Goal: Information Seeking & Learning: Learn about a topic

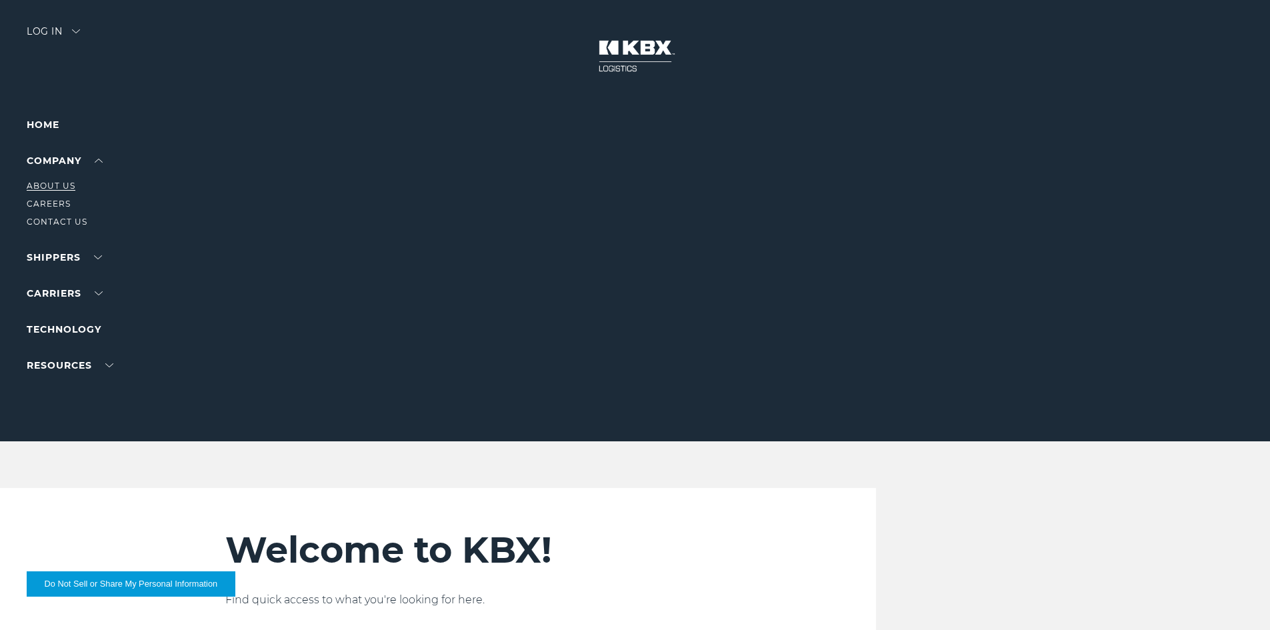
click at [49, 184] on link "About Us" at bounding box center [51, 186] width 49 height 10
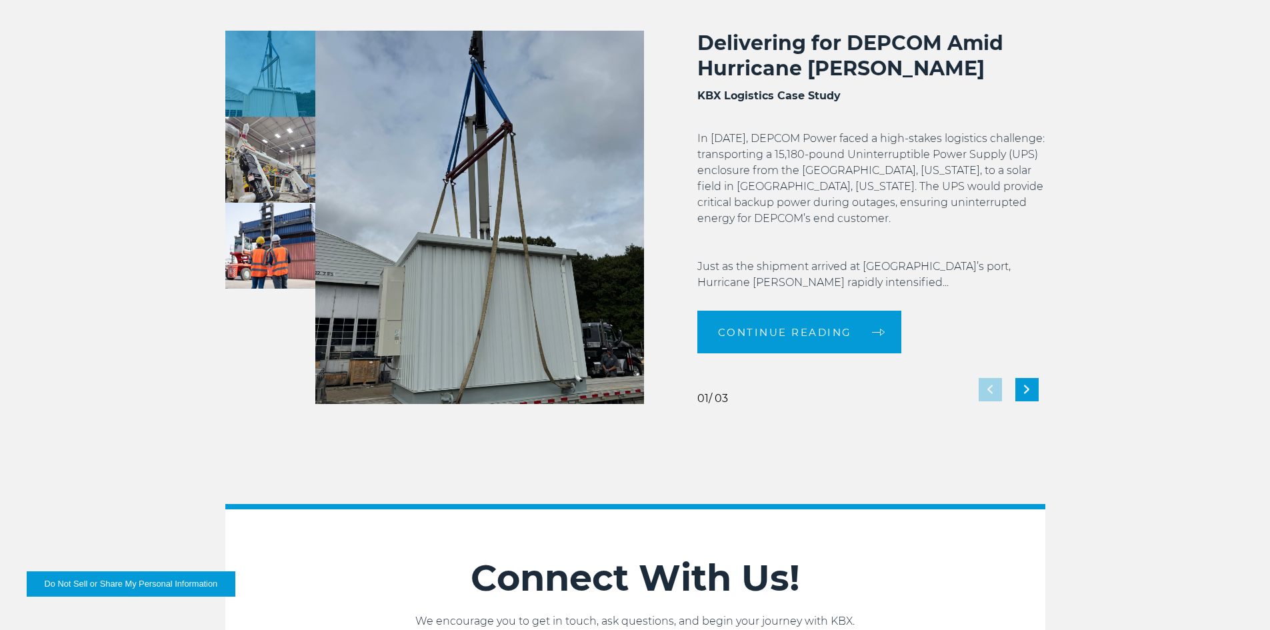
scroll to position [2568, 0]
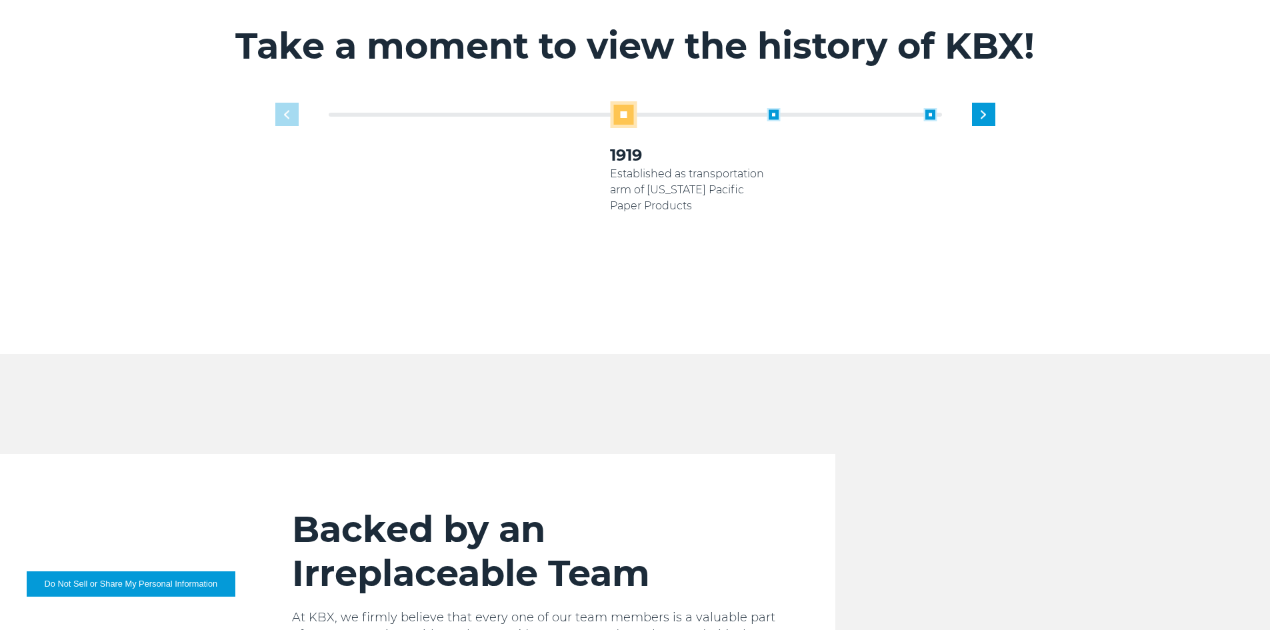
scroll to position [934, 0]
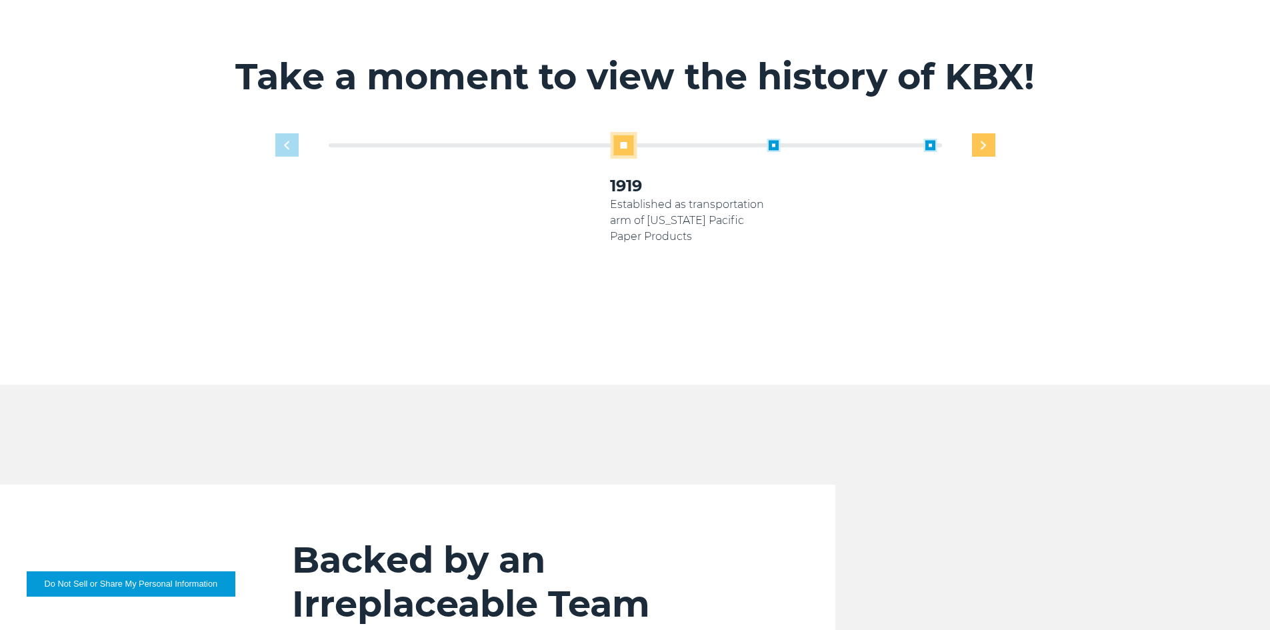
click at [984, 141] on img "Next slide" at bounding box center [983, 145] width 5 height 9
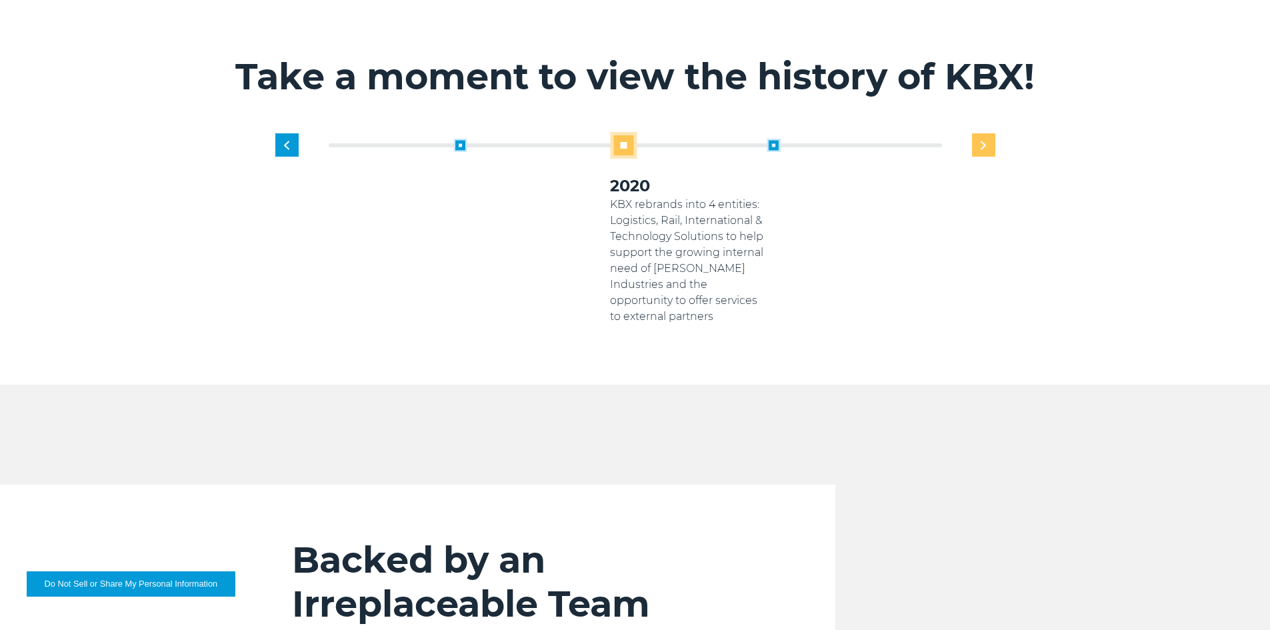
click at [984, 141] on img "Next slide" at bounding box center [983, 145] width 5 height 9
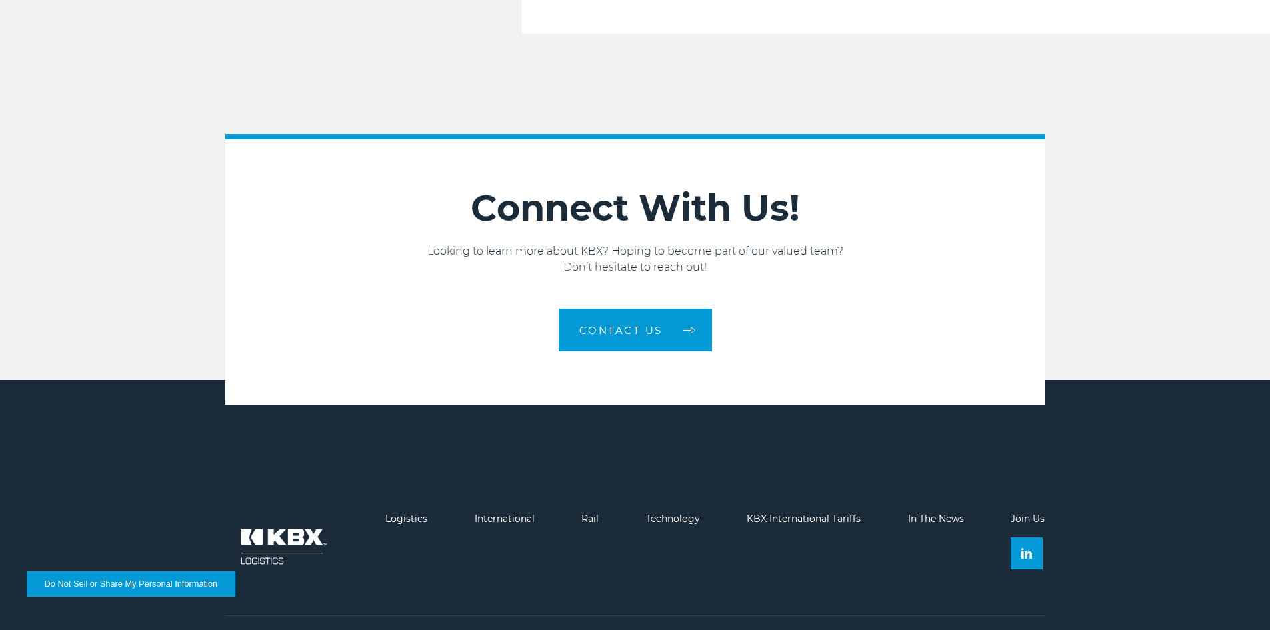
scroll to position [2252, 0]
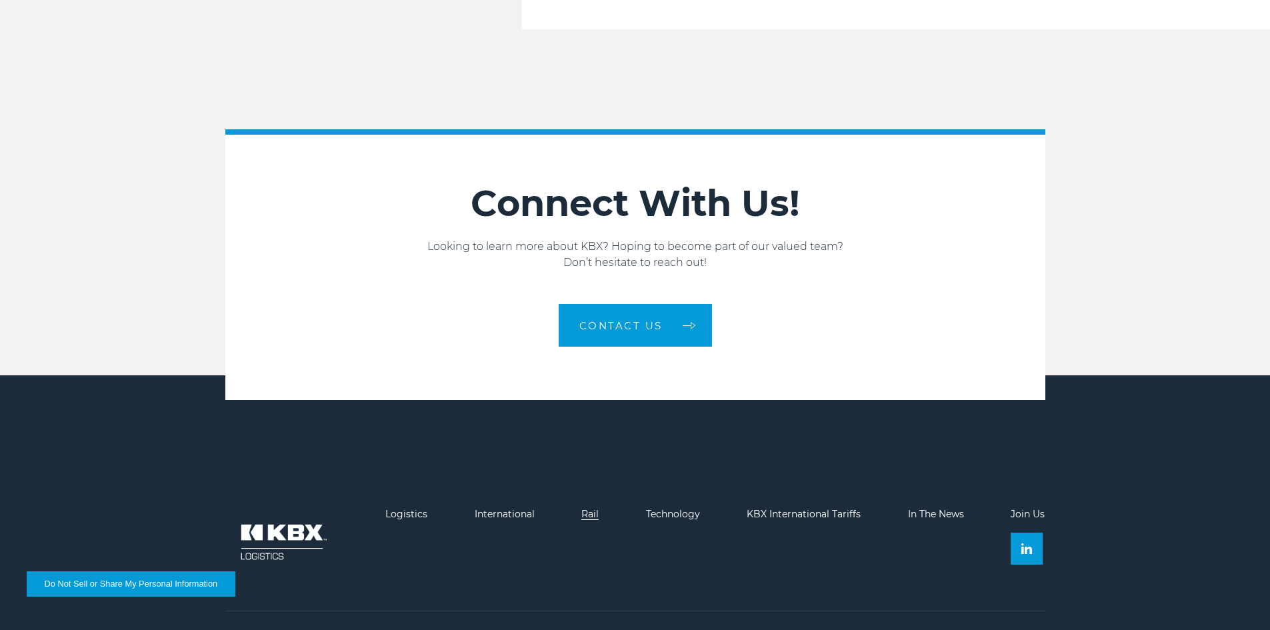
click at [589, 508] on link "Rail" at bounding box center [589, 514] width 17 height 12
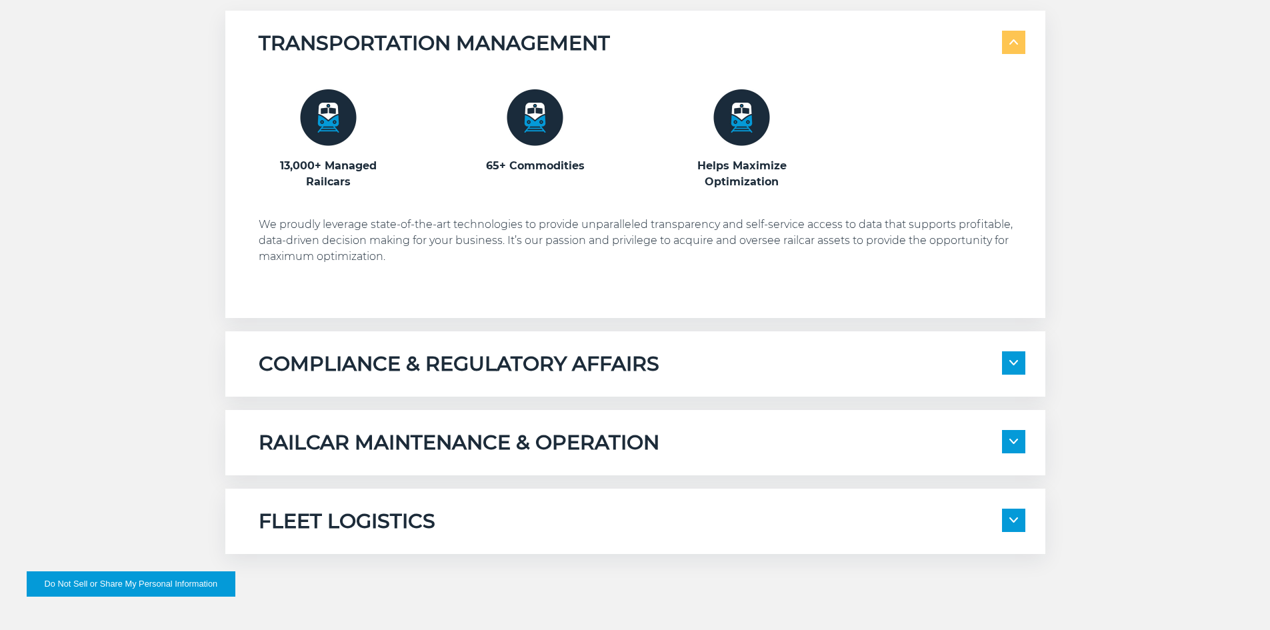
scroll to position [867, 0]
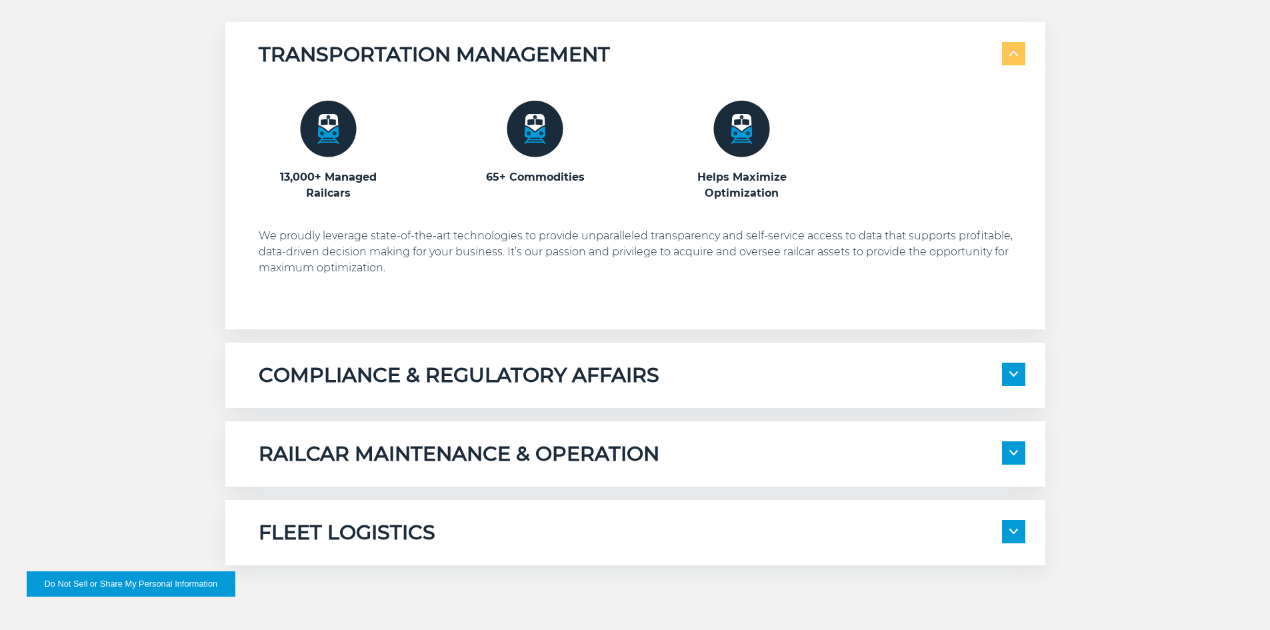
click at [1001, 369] on div "COMPLIANCE & REGULATORY AFFAIRS" at bounding box center [642, 375] width 767 height 25
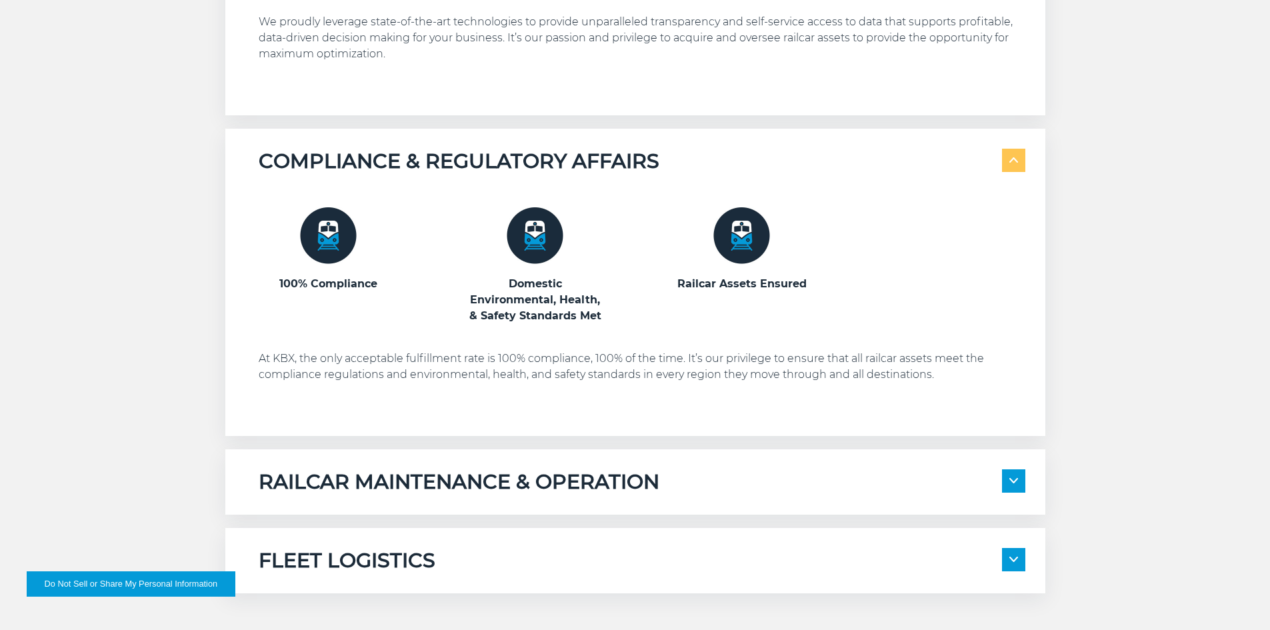
scroll to position [1134, 0]
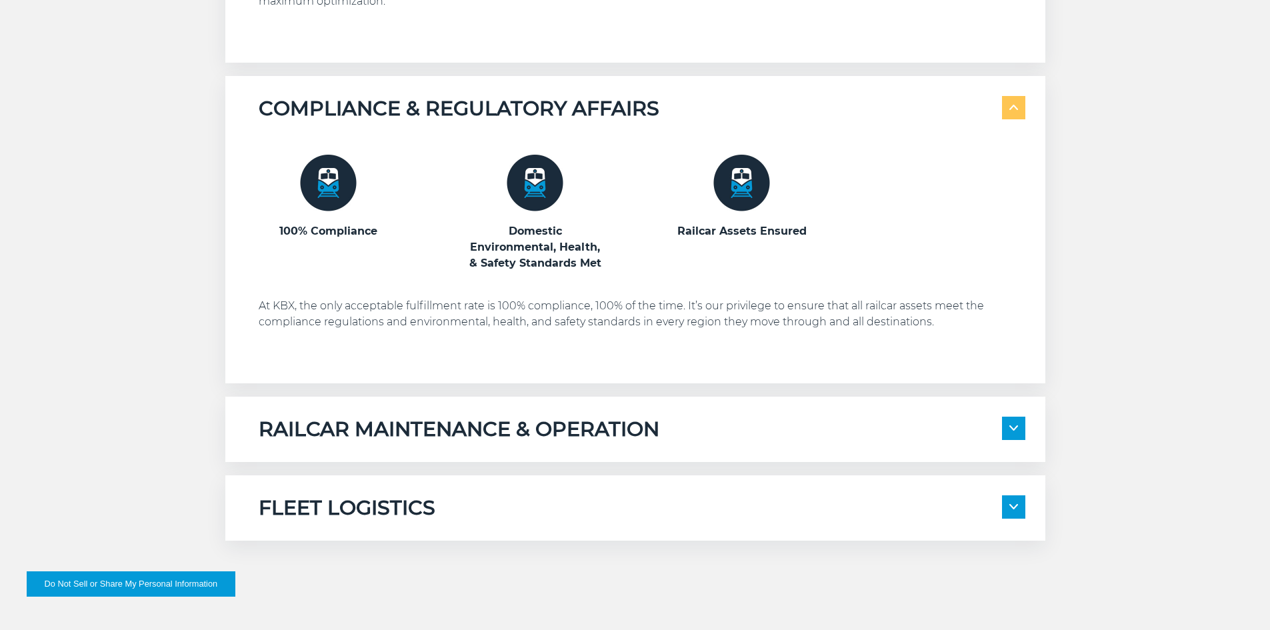
click at [1014, 435] on span at bounding box center [1013, 428] width 23 height 23
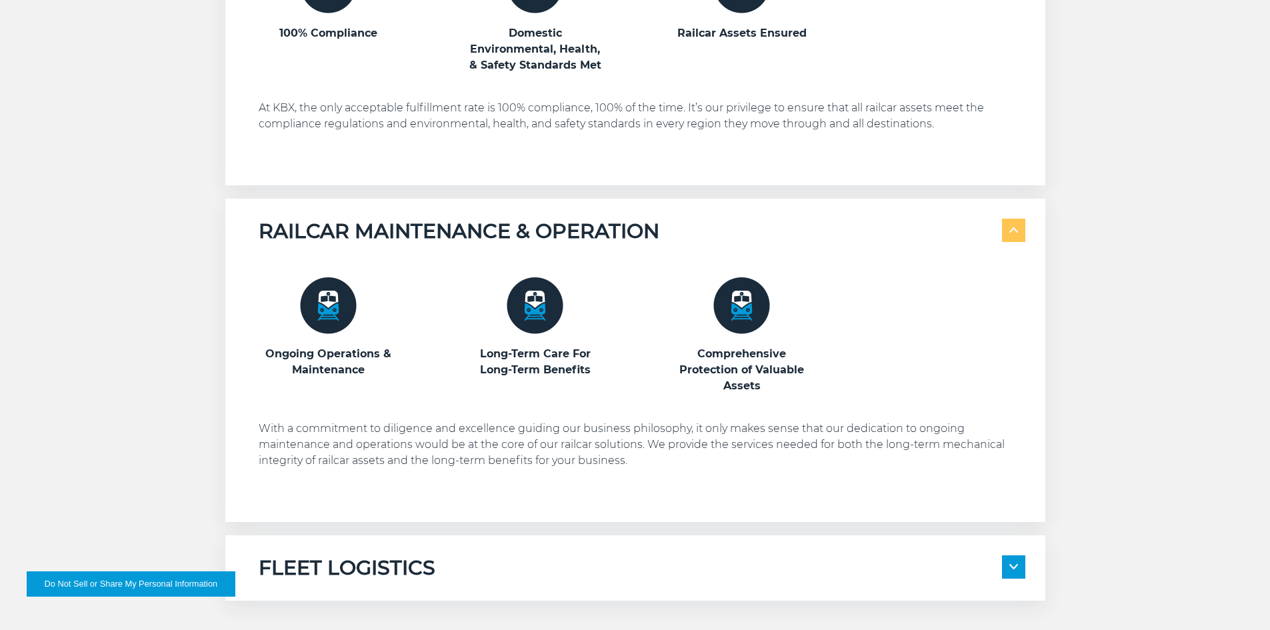
scroll to position [1400, 0]
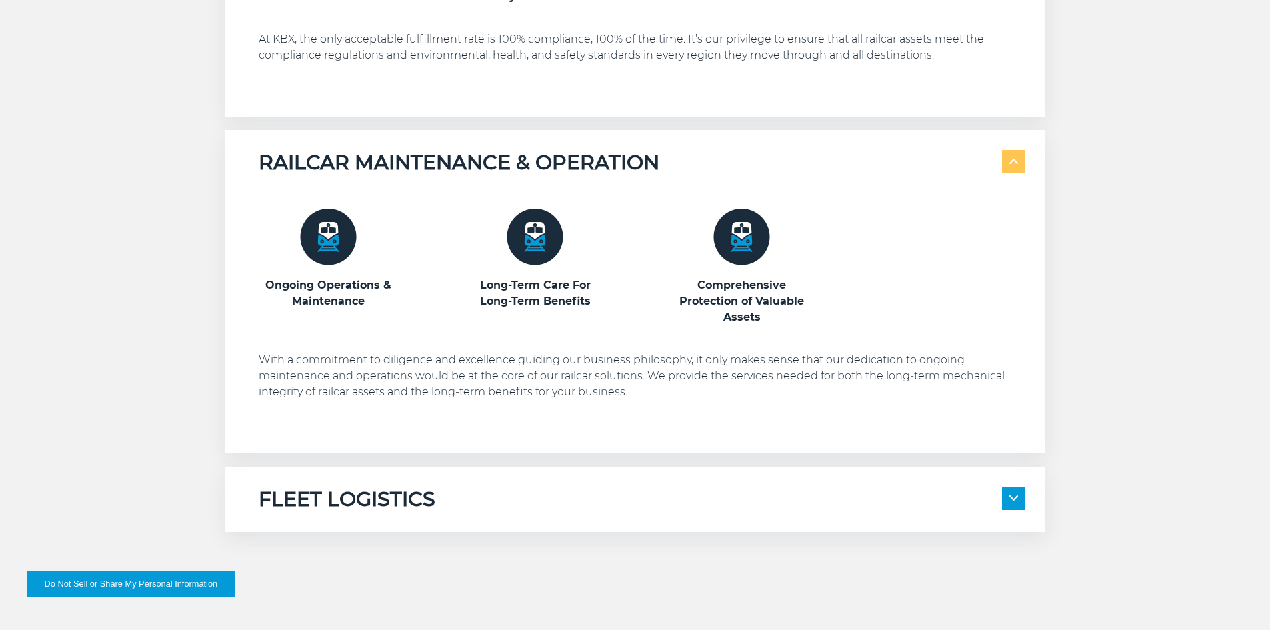
click at [1012, 495] on img at bounding box center [1014, 497] width 9 height 5
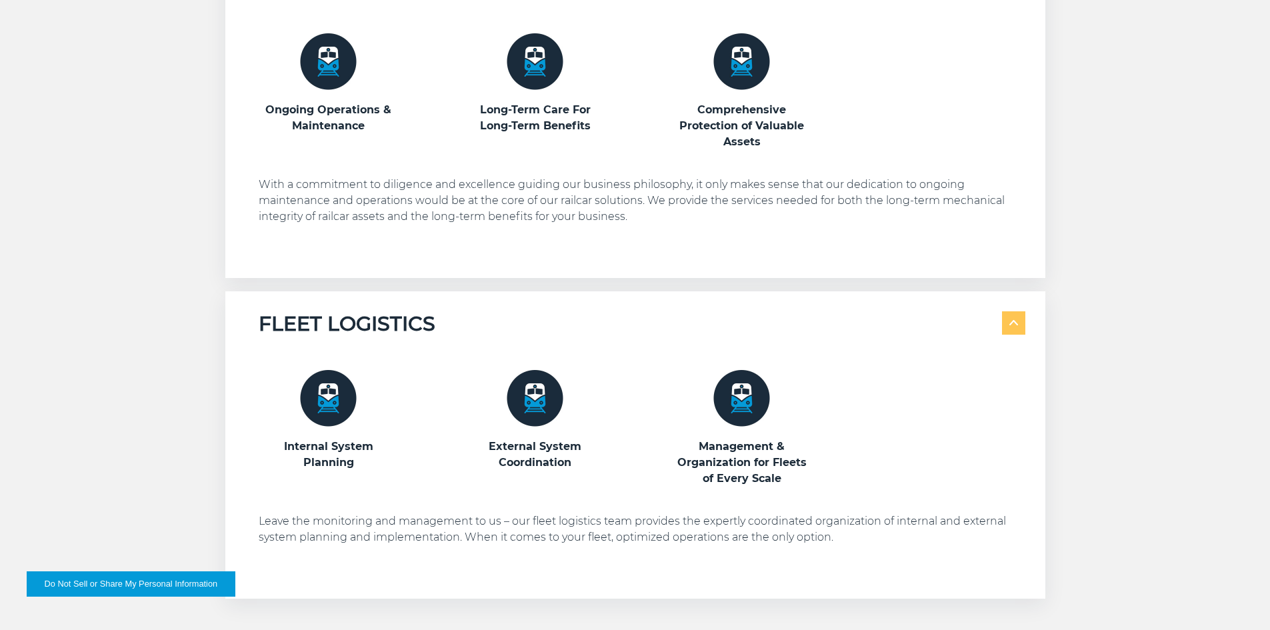
scroll to position [1667, 0]
